Goal: Task Accomplishment & Management: Complete application form

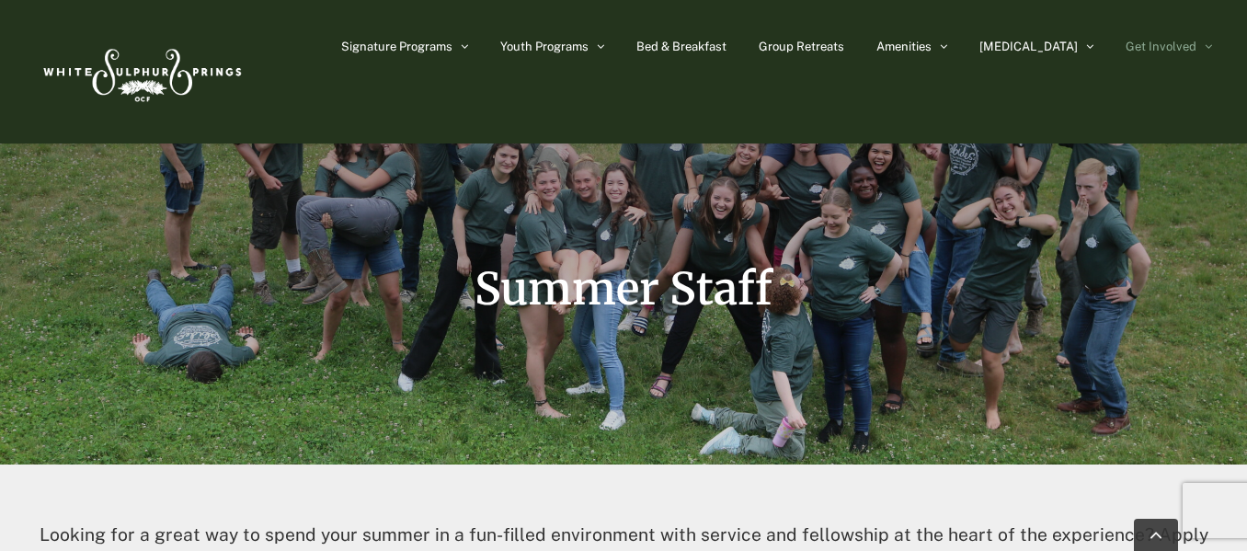
scroll to position [192, 0]
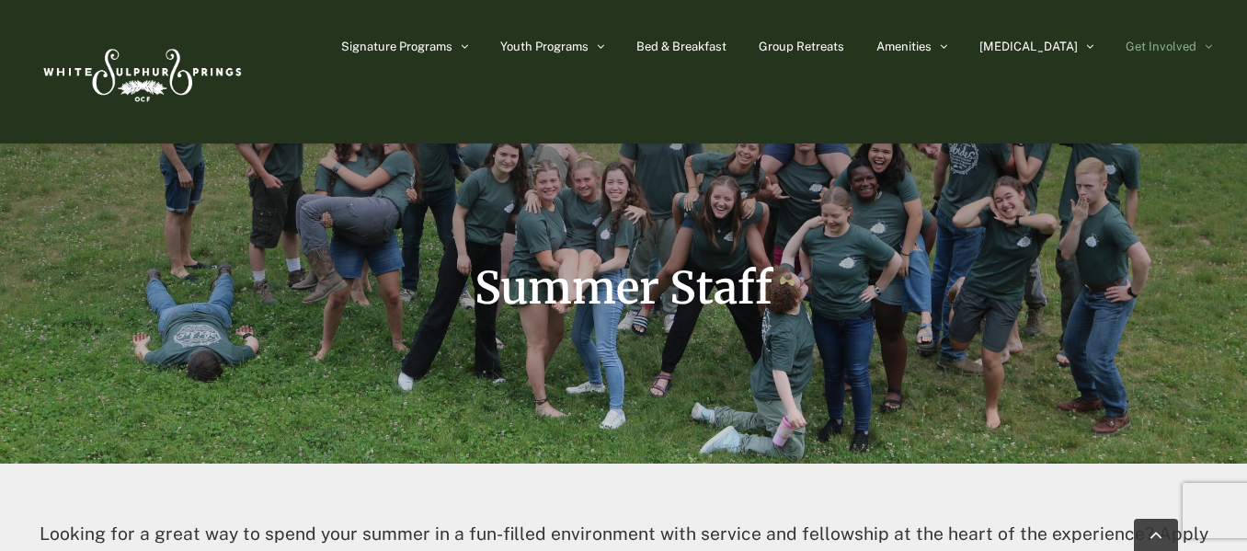
drag, startPoint x: 846, startPoint y: 172, endPoint x: 589, endPoint y: 289, distance: 282.8
click at [589, 289] on span "Summer Staff" at bounding box center [624, 287] width 298 height 55
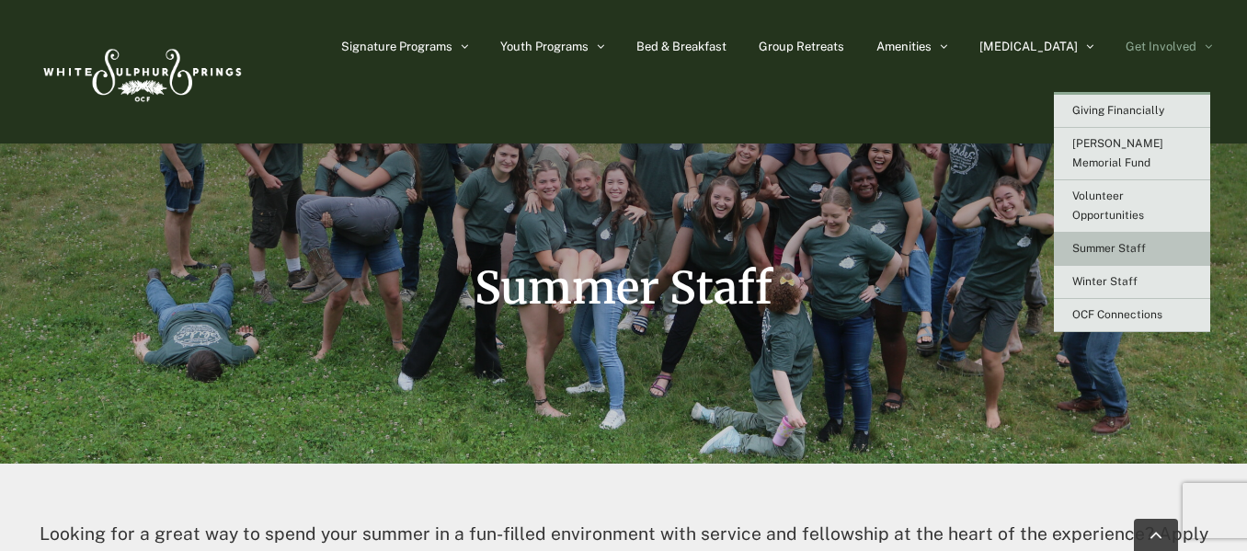
click at [1143, 242] on span "Summer Staff" at bounding box center [1109, 248] width 74 height 13
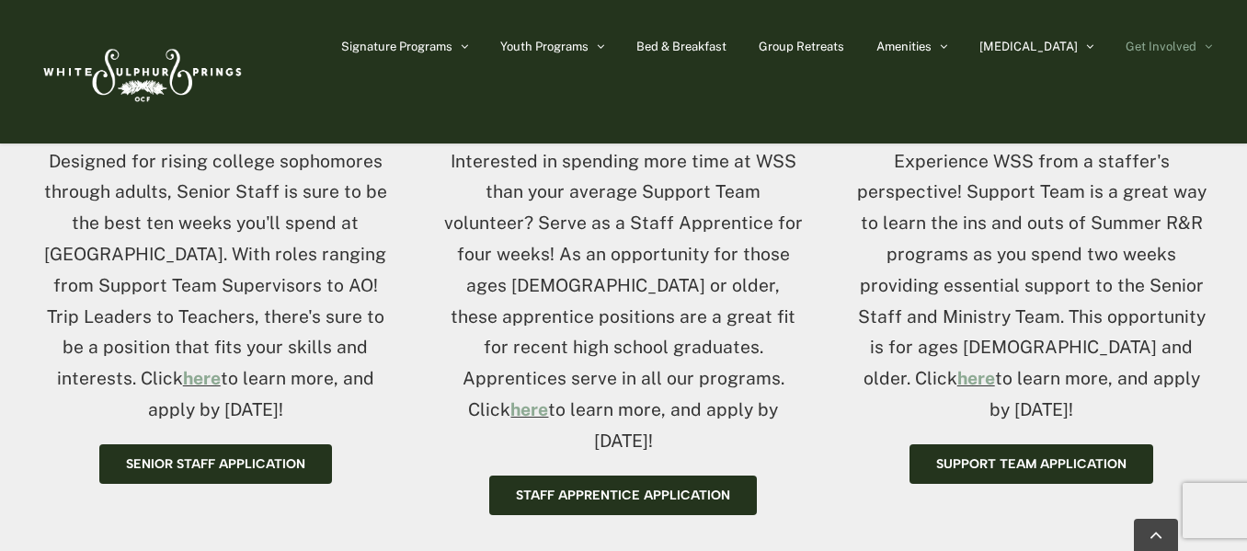
scroll to position [855, 0]
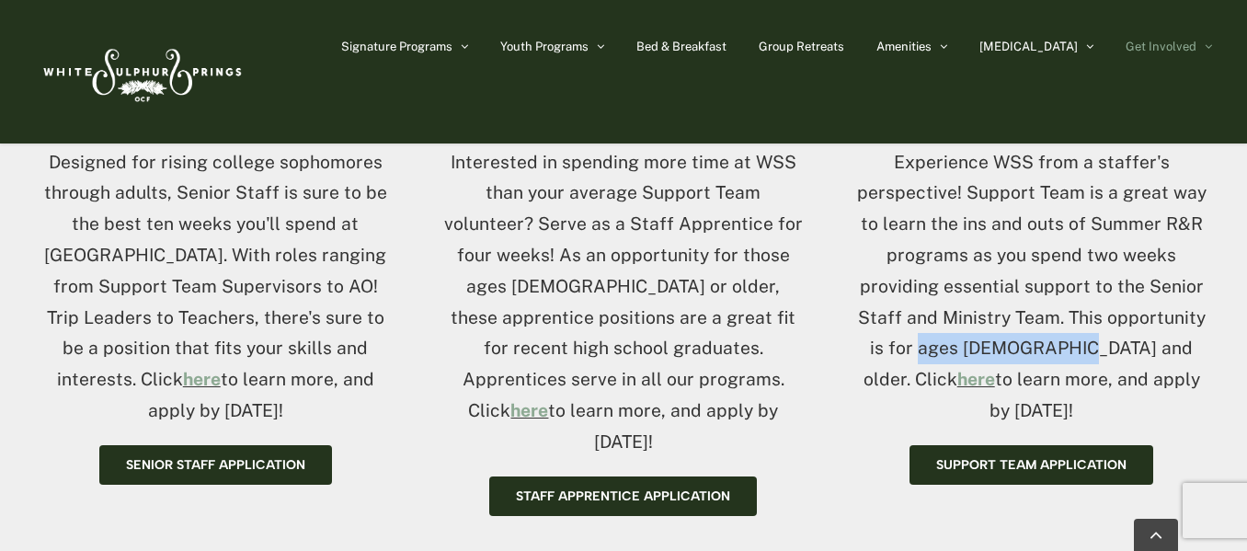
drag, startPoint x: 899, startPoint y: 340, endPoint x: 1019, endPoint y: 345, distance: 119.6
click at [1033, 357] on p "Experience WSS from a staffer's perspective! Support Team is a great way to lea…" at bounding box center [1031, 287] width 361 height 280
click at [1027, 348] on p "Experience WSS from a staffer's perspective! Support Team is a great way to lea…" at bounding box center [1031, 287] width 361 height 280
click at [995, 369] on link "here" at bounding box center [976, 379] width 38 height 20
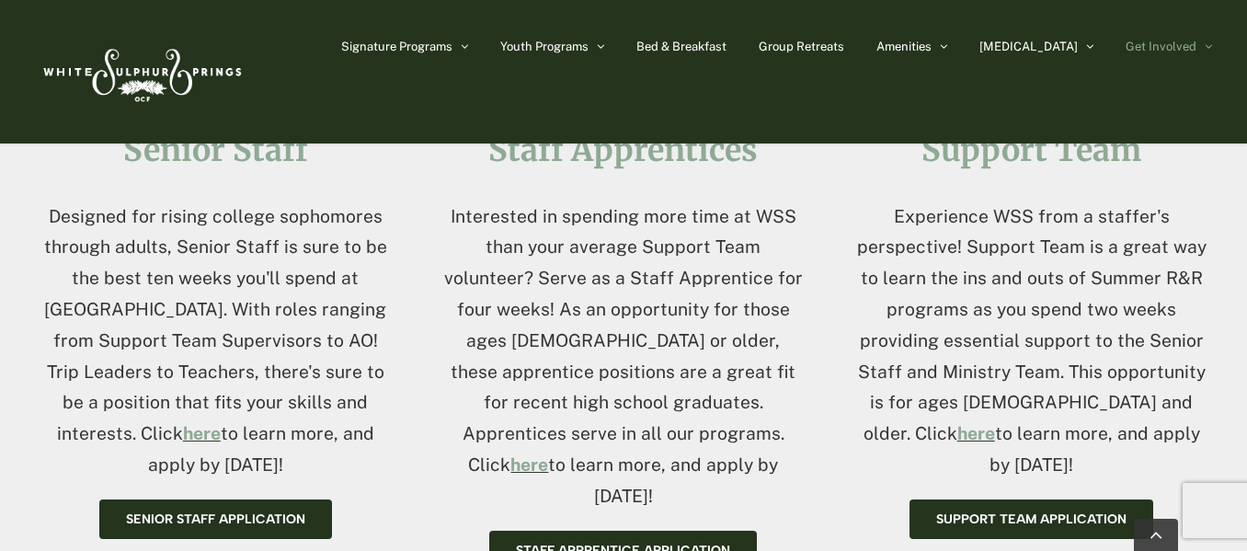
scroll to position [811, 0]
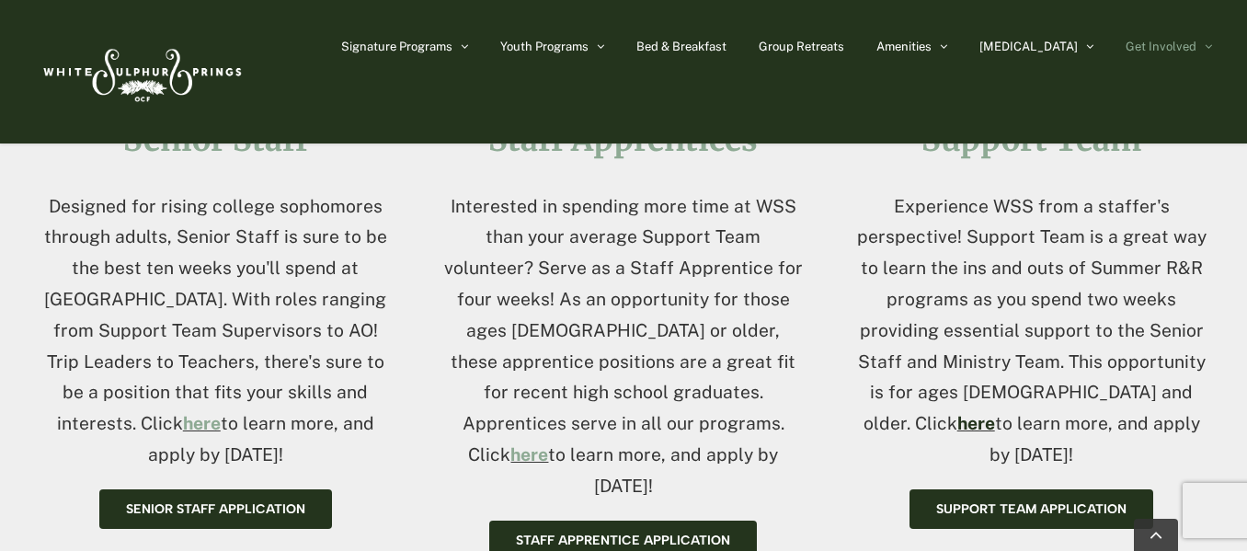
click at [995, 413] on link "here" at bounding box center [976, 423] width 38 height 20
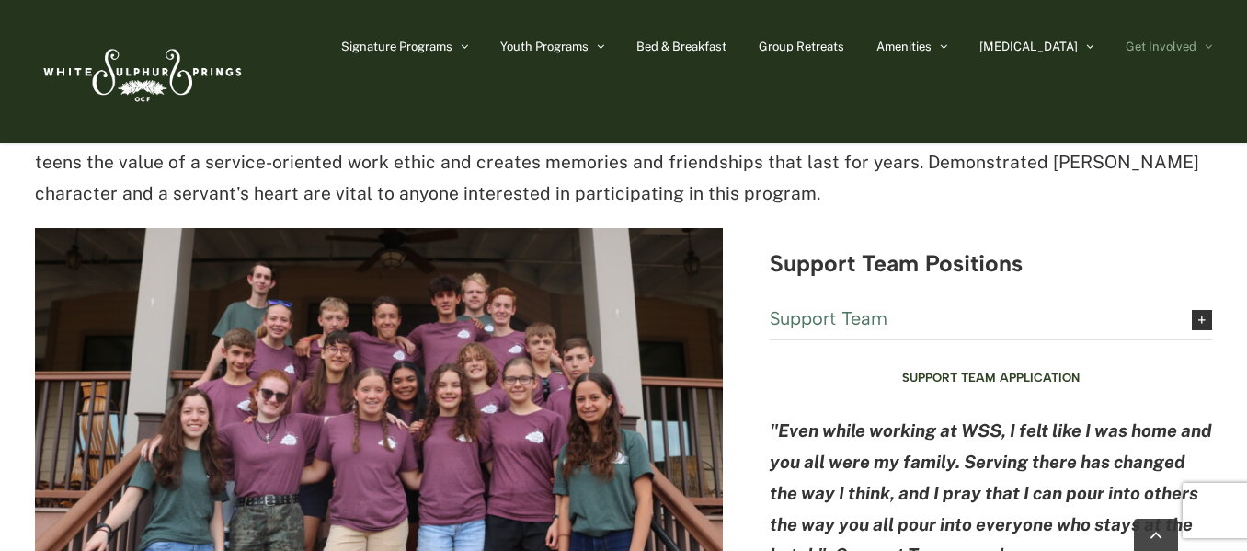
scroll to position [4549, 0]
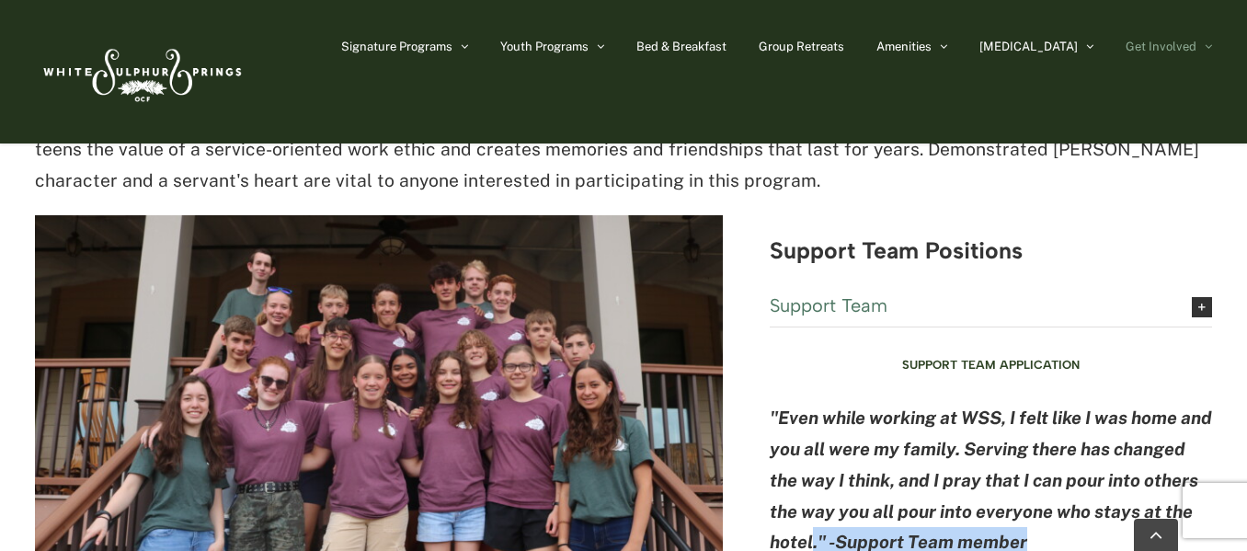
drag, startPoint x: 766, startPoint y: 420, endPoint x: 908, endPoint y: 406, distance: 142.3
click at [908, 406] on div "Support Team Support Team is a two-week opportunity for high school students, 1…" at bounding box center [623, 437] width 1177 height 1026
click at [908, 406] on p ""Even while working at WSS, I felt like I was home and you all were my family. …" at bounding box center [991, 480] width 442 height 155
drag, startPoint x: 916, startPoint y: 416, endPoint x: 768, endPoint y: 417, distance: 148.1
click at [768, 417] on div "Support Team Support Team is a two-week opportunity for high school students, 1…" at bounding box center [623, 437] width 1177 height 1026
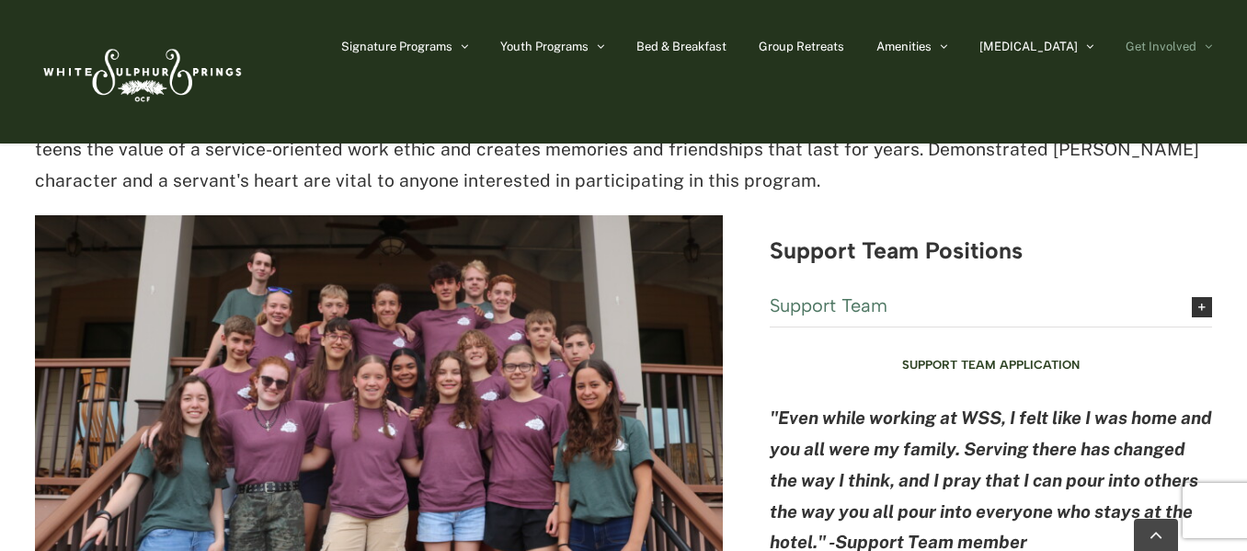
click at [868, 449] on div "Support Team Positions Support Team Support Team #1: June 5-21 Support Team #2:…" at bounding box center [991, 407] width 442 height 338
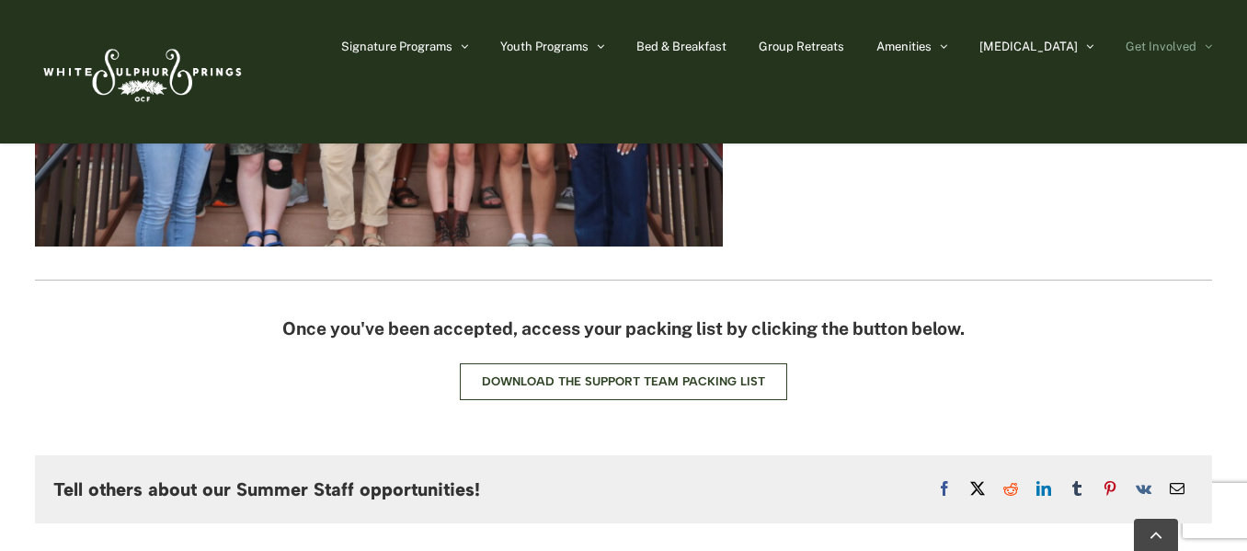
scroll to position [4964, 0]
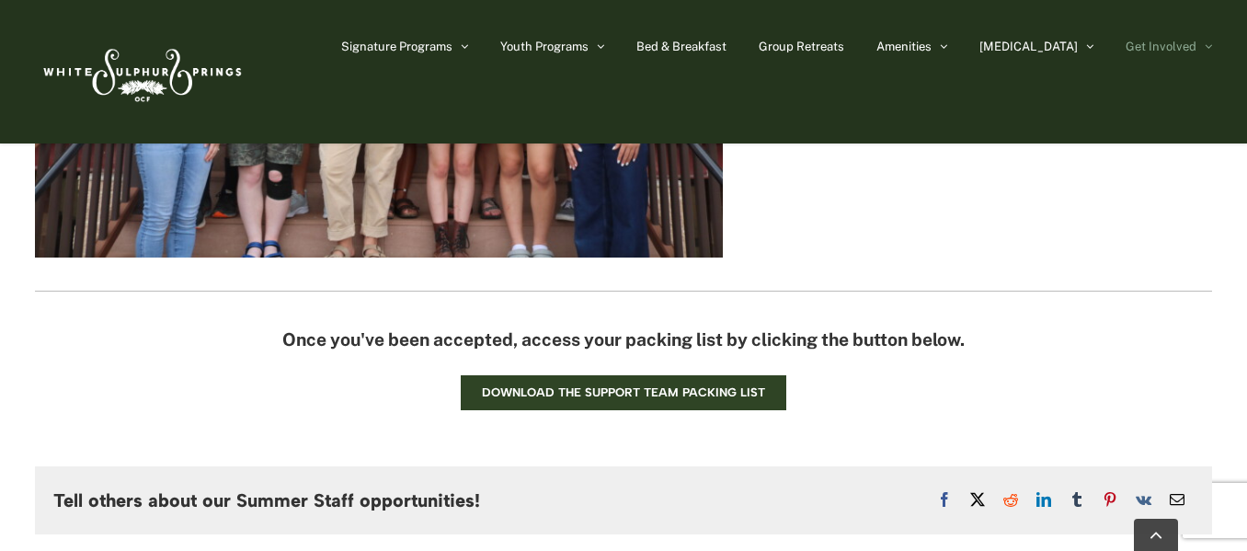
click at [747, 374] on link "Download the Support Team Packing List" at bounding box center [623, 392] width 327 height 37
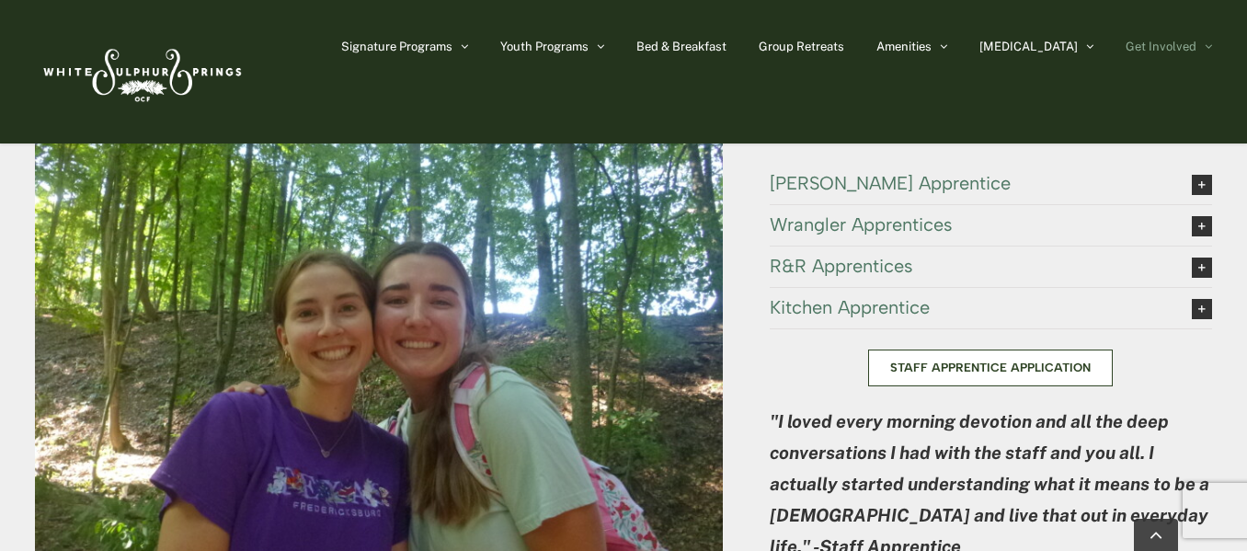
scroll to position [3591, 0]
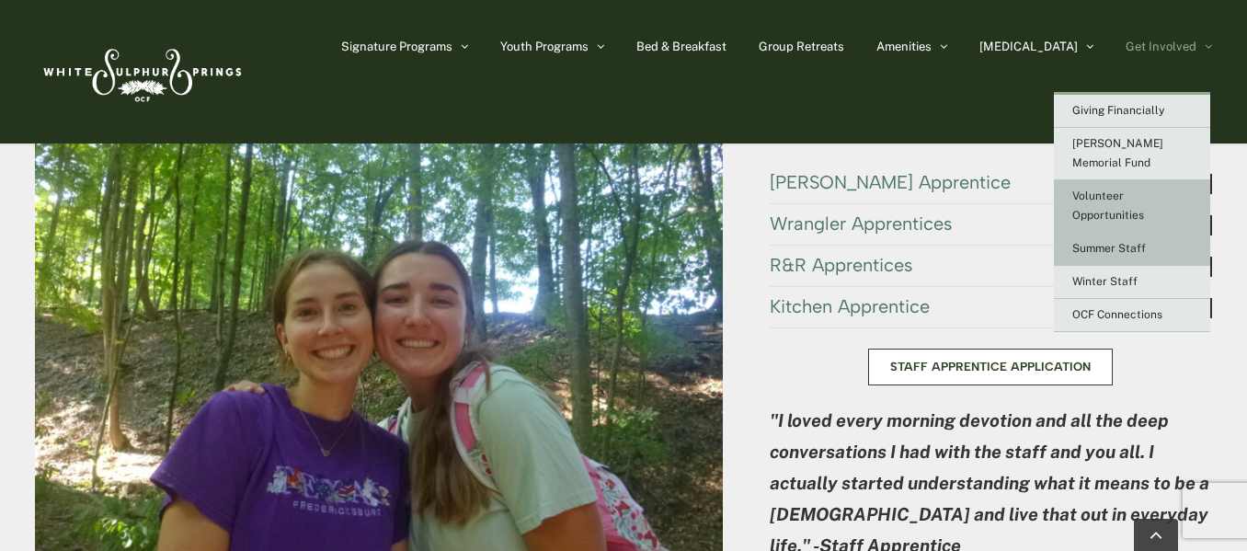
click at [1112, 200] on span "Volunteer Opportunities" at bounding box center [1108, 205] width 72 height 32
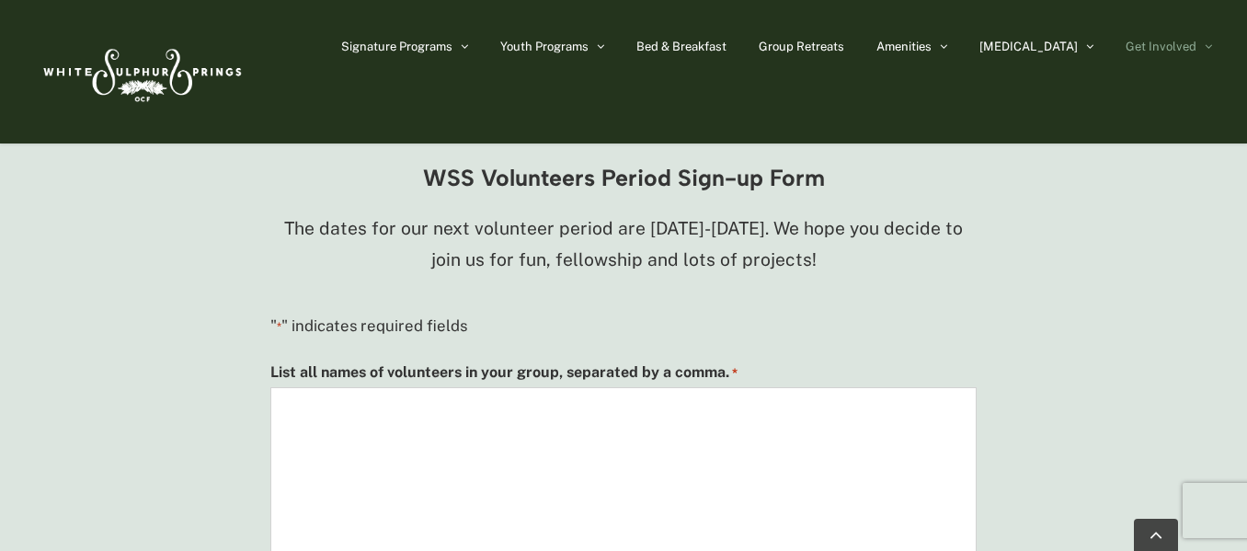
scroll to position [1338, 0]
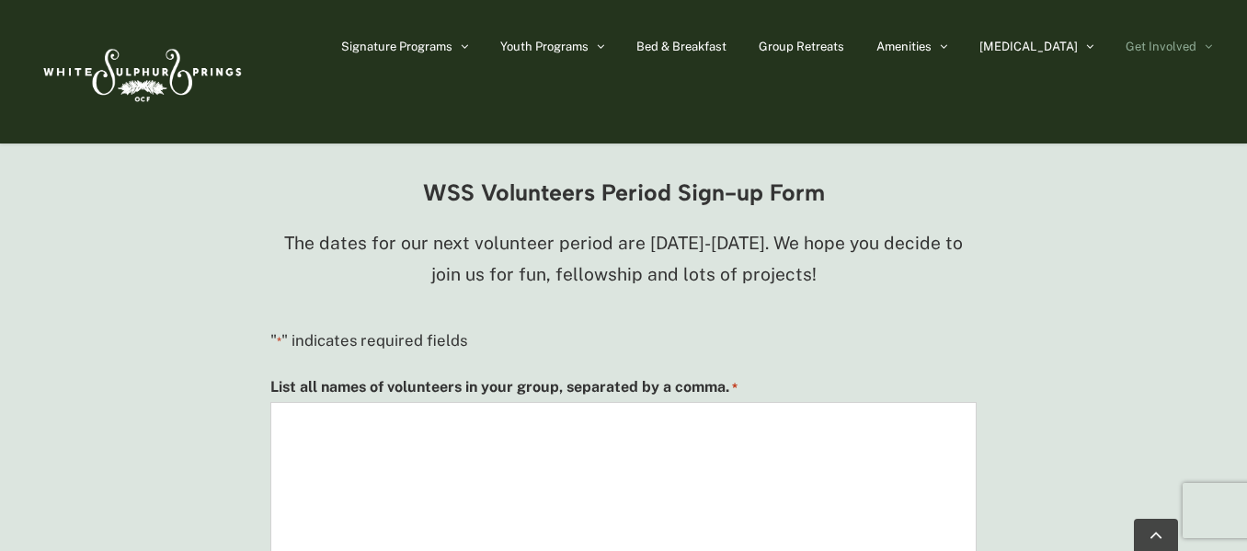
click at [750, 327] on p "" * " indicates required fields" at bounding box center [623, 341] width 706 height 28
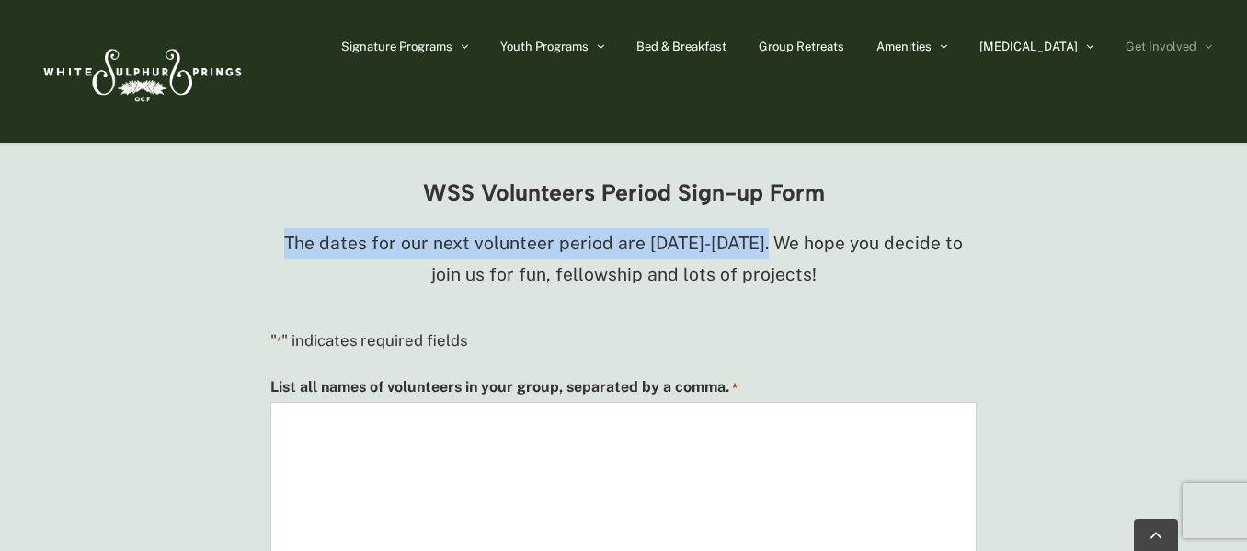
drag, startPoint x: 281, startPoint y: 212, endPoint x: 786, endPoint y: 223, distance: 505.0
click at [786, 228] on p "The dates for our next volunteer period are [DATE]-[DATE]. We hope you decide t…" at bounding box center [623, 259] width 706 height 63
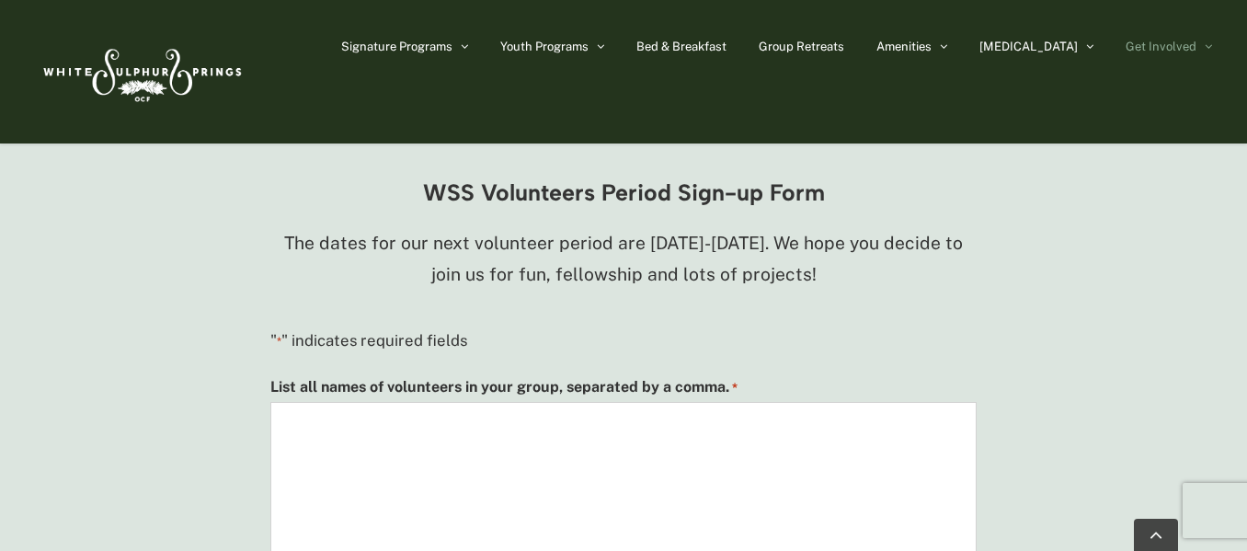
click at [830, 258] on p "The dates for our next volunteer period are [DATE]-[DATE]. We hope you decide t…" at bounding box center [623, 259] width 706 height 63
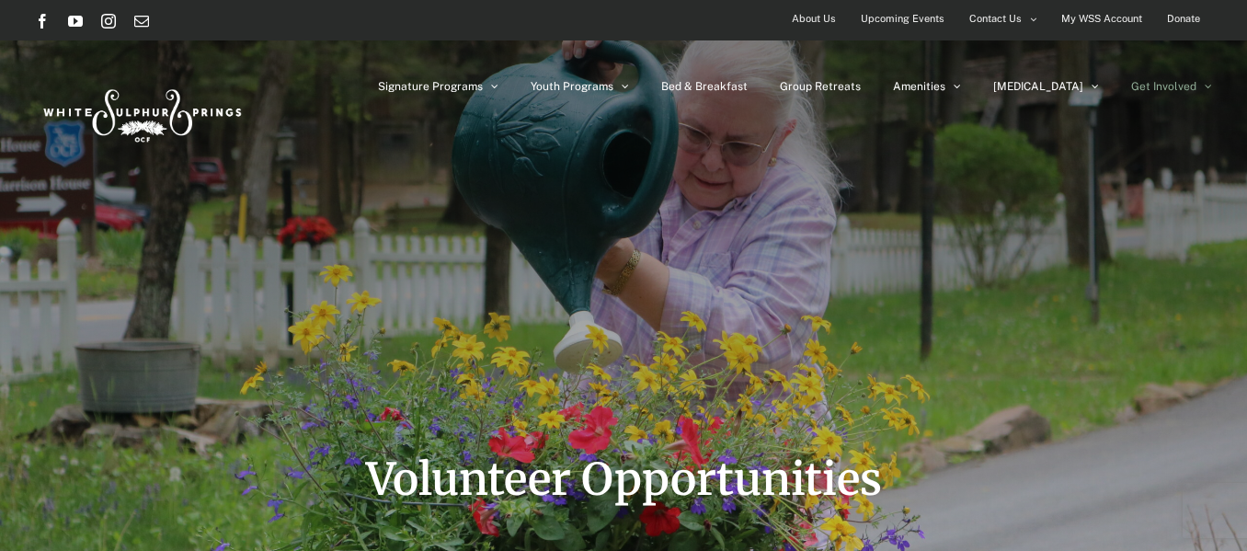
scroll to position [0, 0]
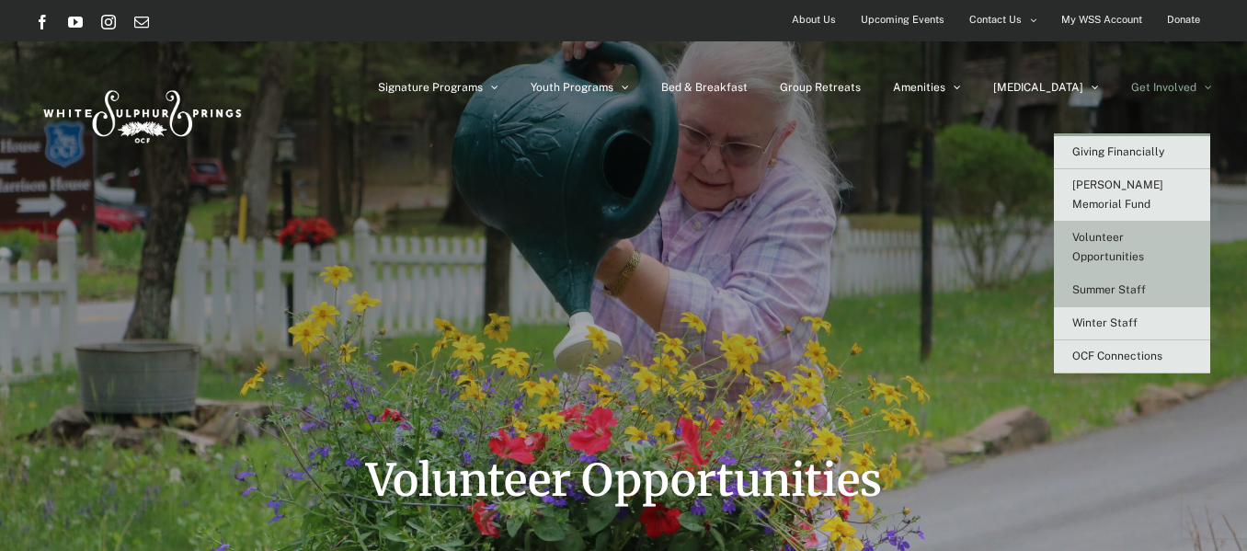
click at [1096, 283] on span "Summer Staff" at bounding box center [1109, 289] width 74 height 13
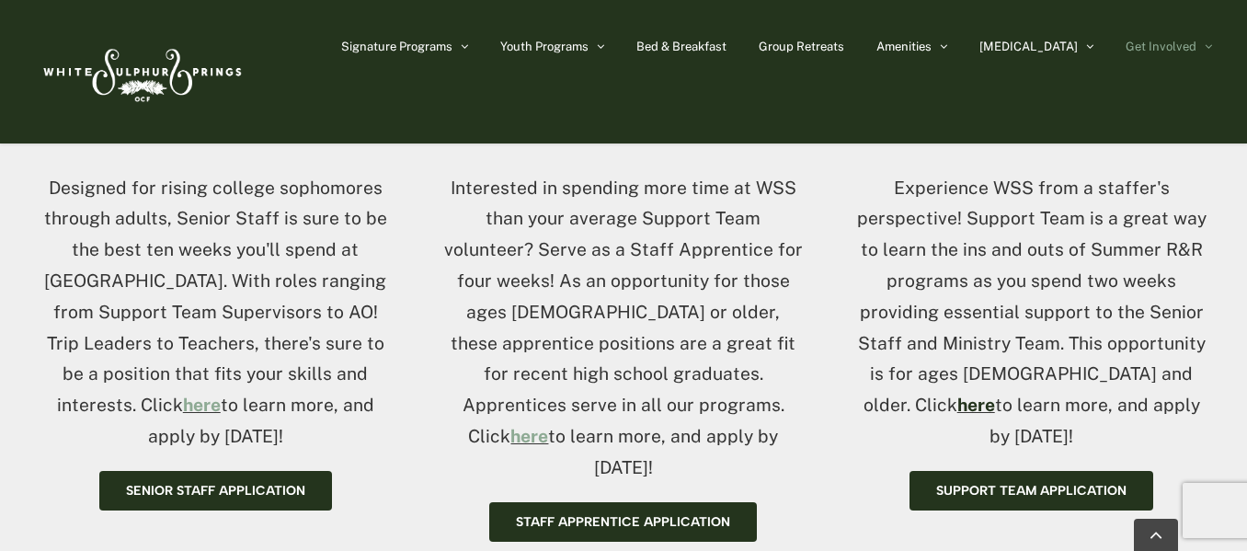
scroll to position [829, 0]
click at [995, 395] on link "here" at bounding box center [976, 405] width 38 height 20
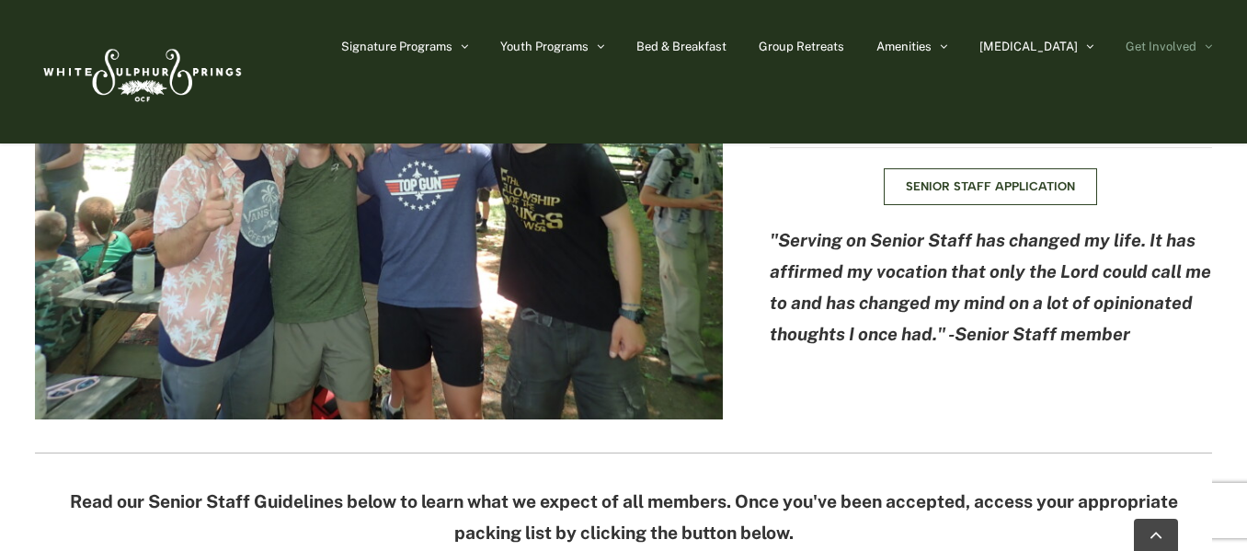
scroll to position [2379, 0]
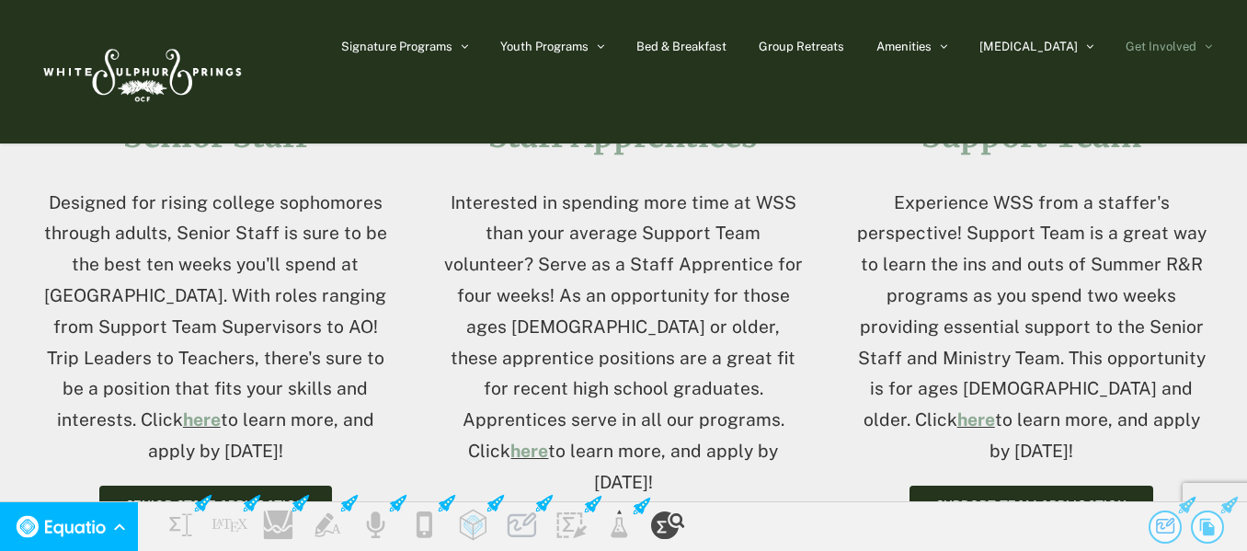
scroll to position [816, 0]
click at [1047, 497] on span "Support Team Application" at bounding box center [1031, 505] width 190 height 16
